Goal: Transaction & Acquisition: Purchase product/service

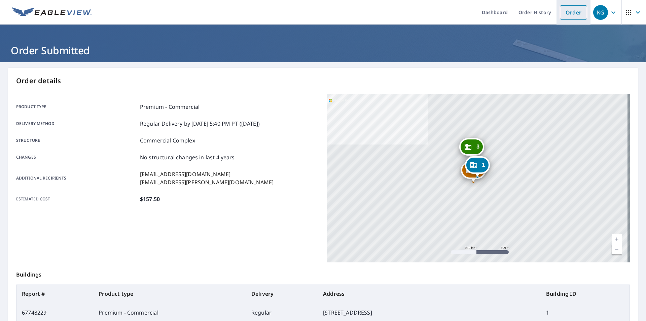
click at [569, 11] on link "Order" at bounding box center [573, 12] width 27 height 14
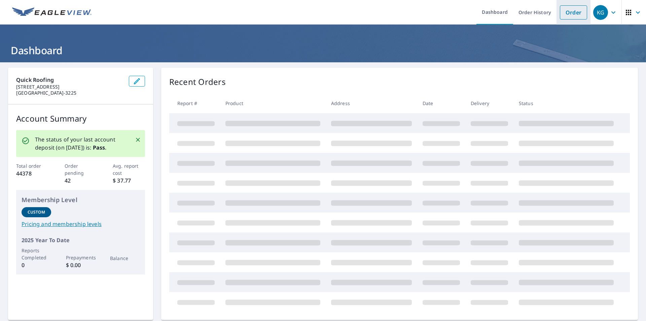
click at [567, 16] on link "Order" at bounding box center [573, 12] width 27 height 14
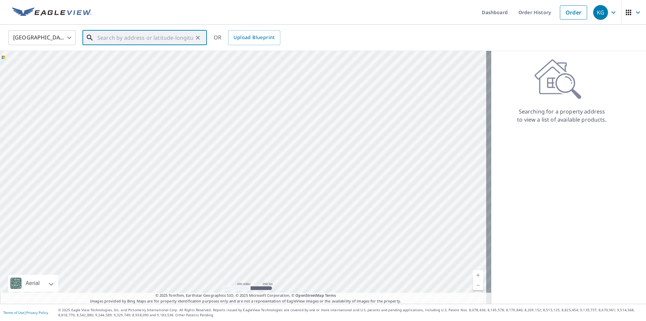
click at [151, 44] on input "text" at bounding box center [145, 37] width 96 height 19
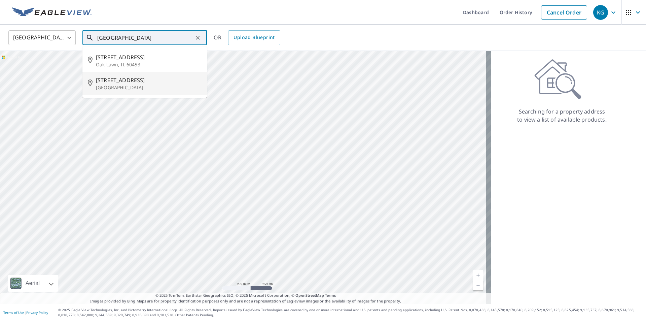
click at [126, 84] on p "[GEOGRAPHIC_DATA]" at bounding box center [149, 87] width 106 height 7
type input "[STREET_ADDRESS]"
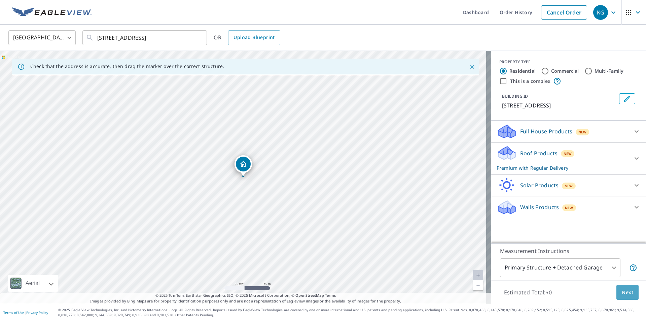
click at [616, 292] on button "Next" at bounding box center [627, 292] width 22 height 15
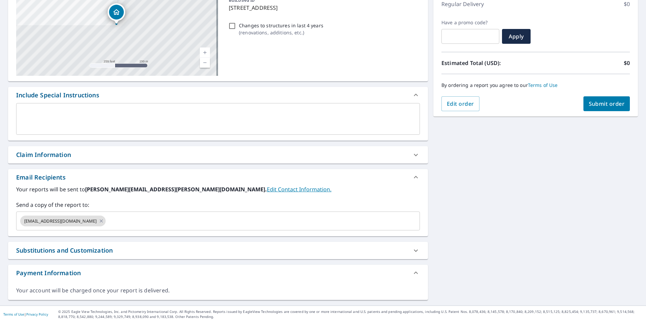
scroll to position [100, 0]
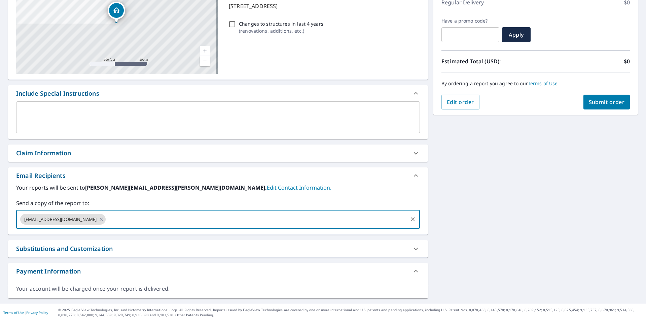
click at [129, 220] on input "text" at bounding box center [257, 219] width 300 height 13
type input "[EMAIL_ADDRESS][PERSON_NAME][DOMAIN_NAME]"
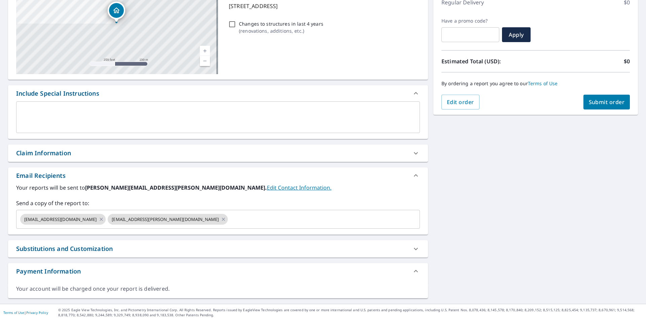
click at [527, 207] on div "[STREET_ADDRESS][GEOGRAPHIC_DATA] A standard road map Aerial A detailed look fr…" at bounding box center [323, 132] width 646 height 341
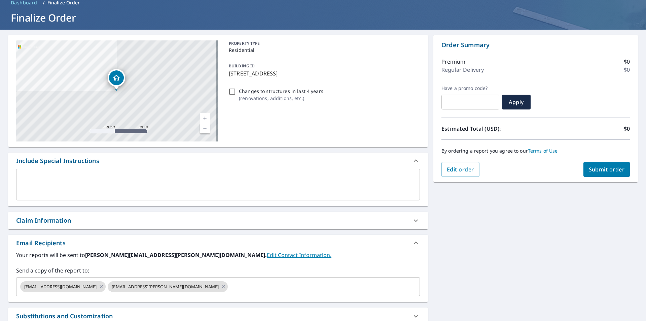
scroll to position [66, 0]
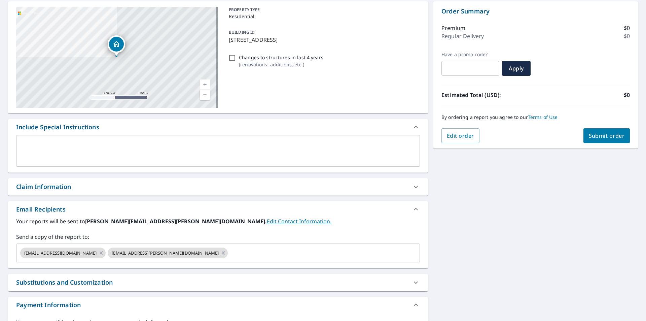
click at [598, 138] on span "Submit order" at bounding box center [607, 135] width 36 height 7
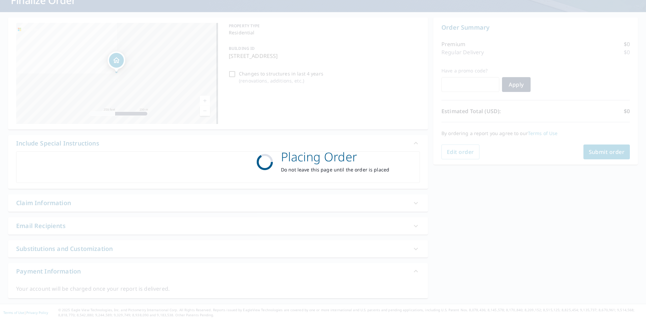
scroll to position [50, 0]
